Goal: Information Seeking & Learning: Learn about a topic

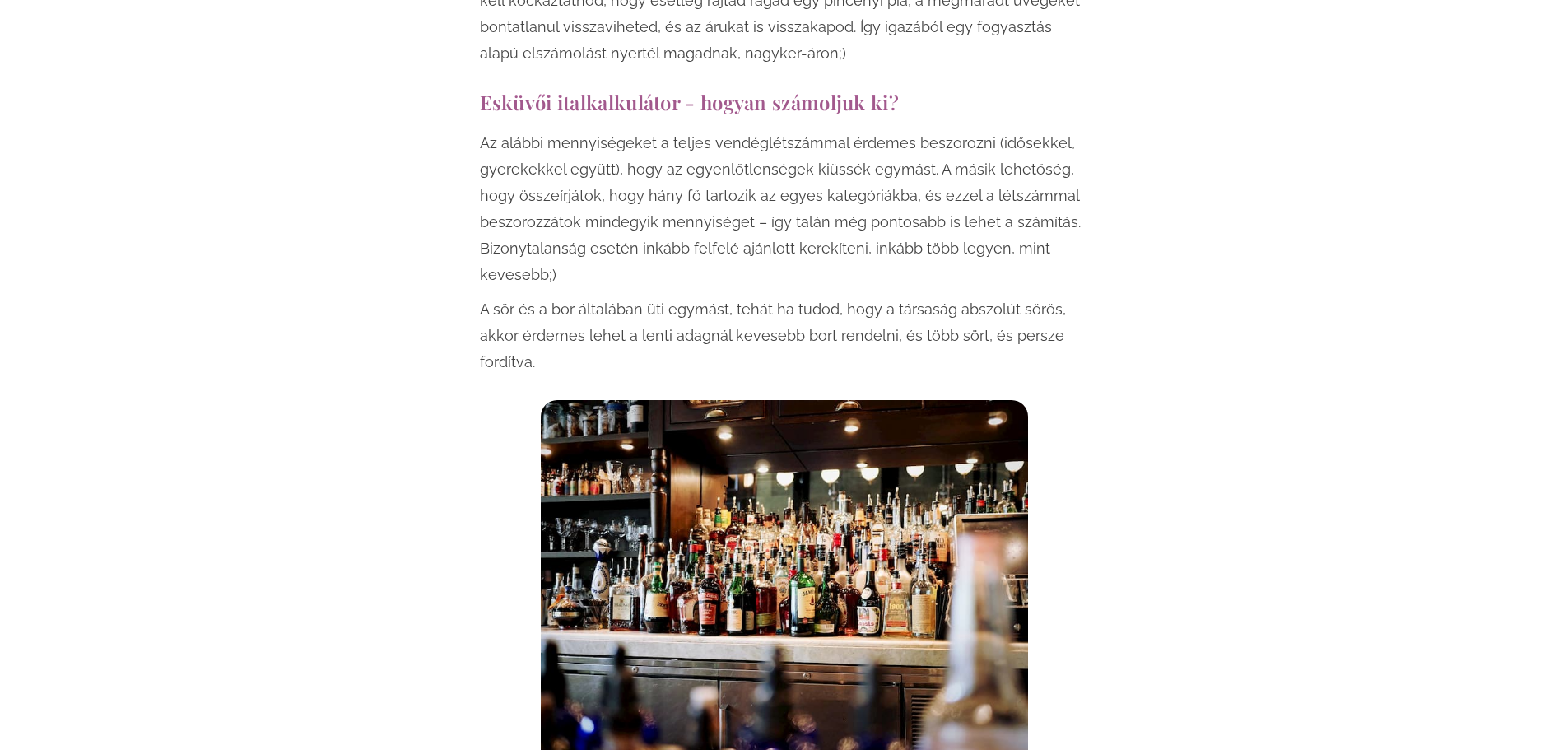
scroll to position [5021, 0]
